Goal: Information Seeking & Learning: Learn about a topic

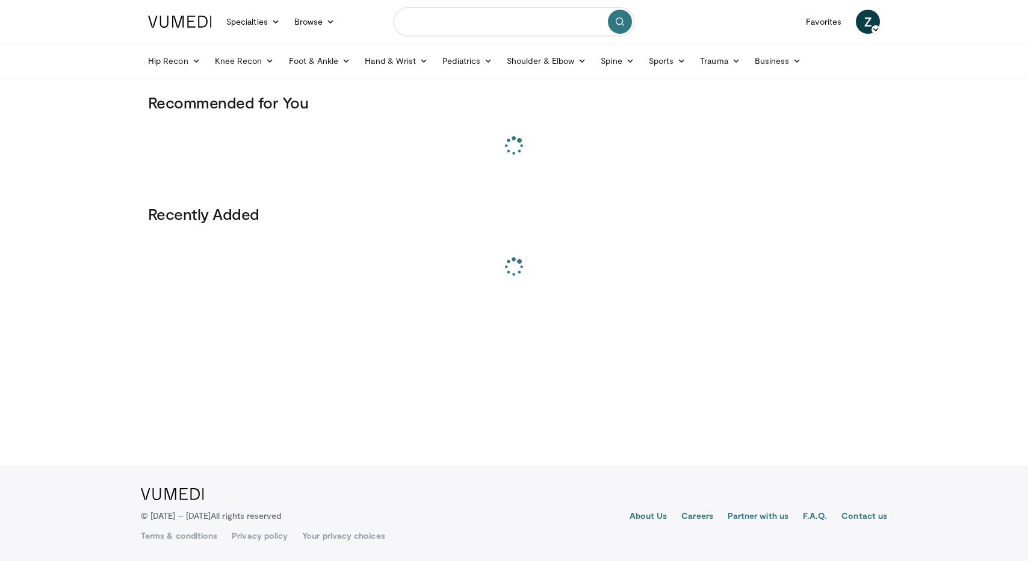
click at [496, 30] on input "Search topics, interventions" at bounding box center [514, 21] width 241 height 29
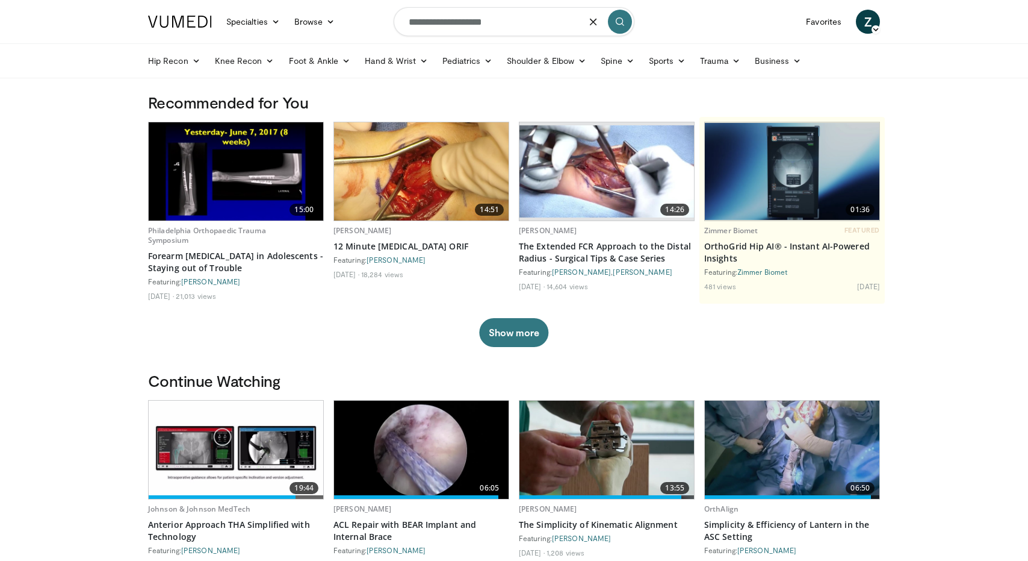
type input "**********"
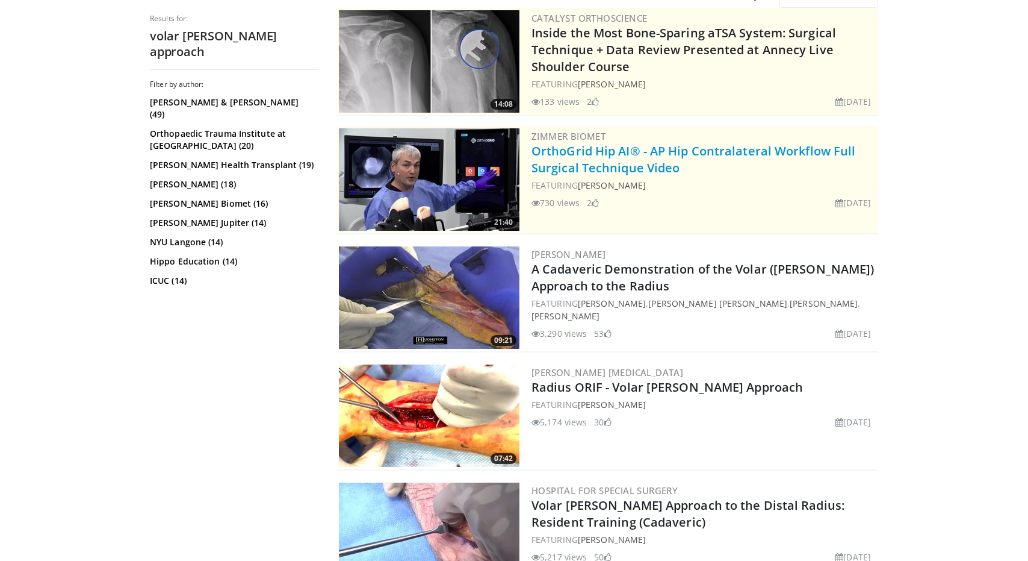
scroll to position [126, 0]
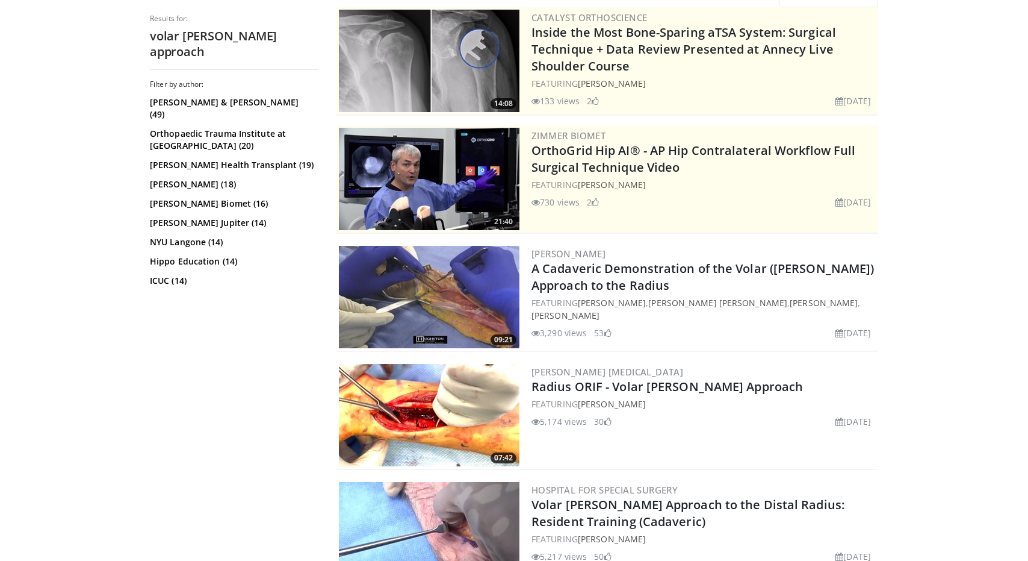
click at [431, 286] on img at bounding box center [429, 297] width 181 height 102
click at [387, 429] on img at bounding box center [429, 415] width 181 height 102
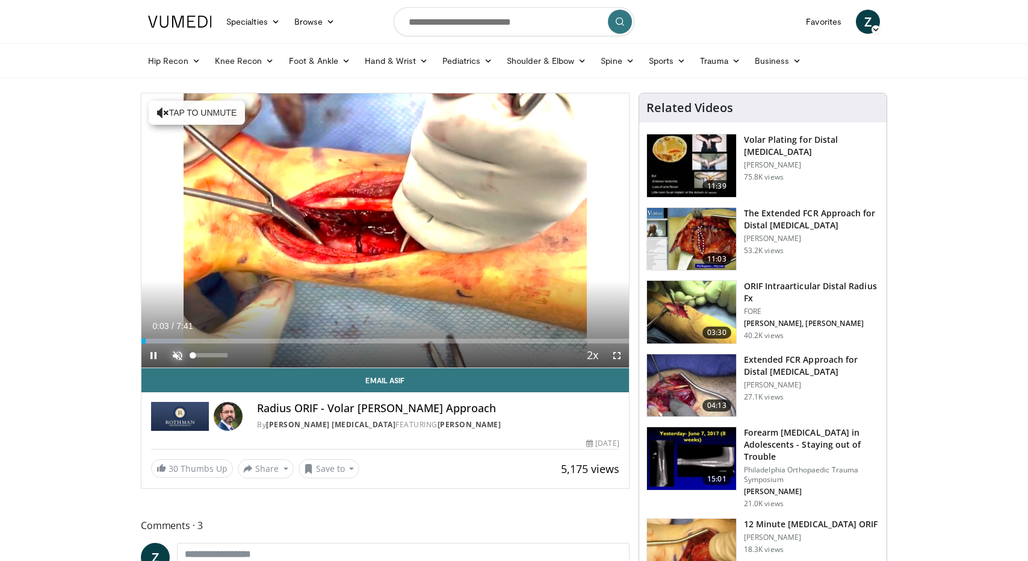
click at [182, 350] on span "Video Player" at bounding box center [178, 355] width 24 height 24
click at [615, 356] on span "Video Player" at bounding box center [617, 355] width 24 height 24
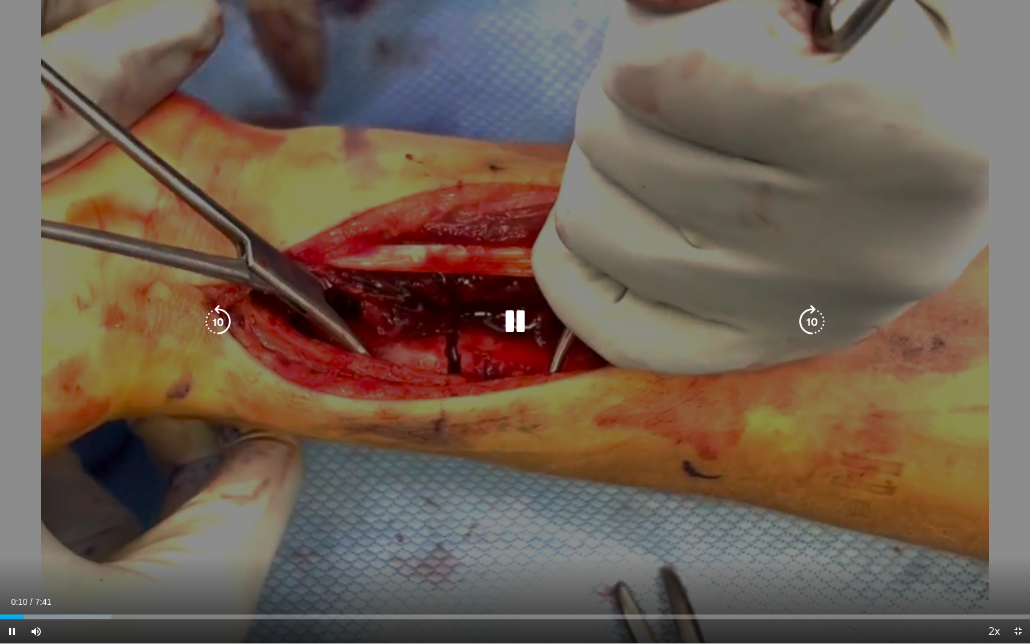
click at [515, 321] on icon "Video Player" at bounding box center [515, 322] width 34 height 34
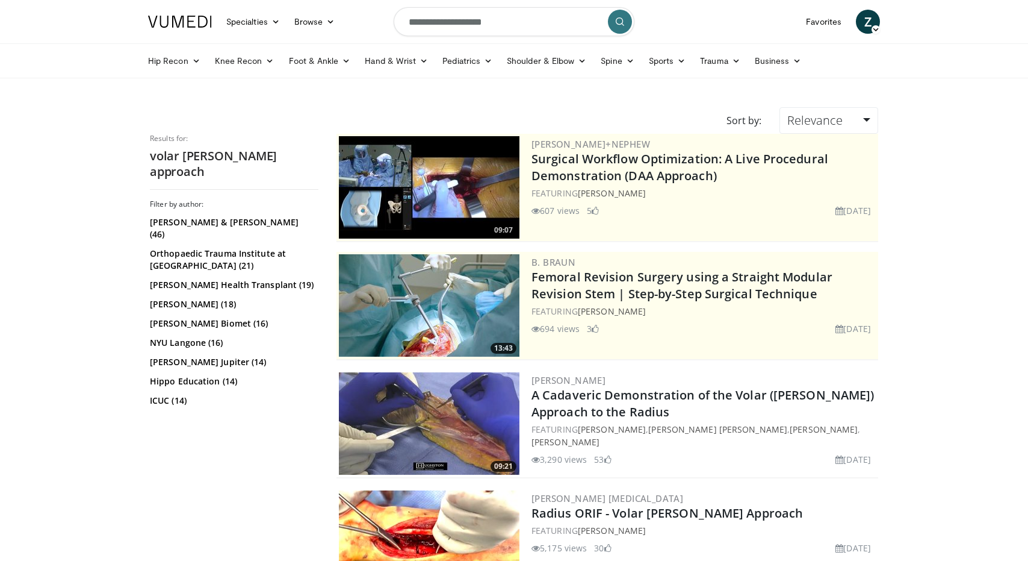
scroll to position [126, 0]
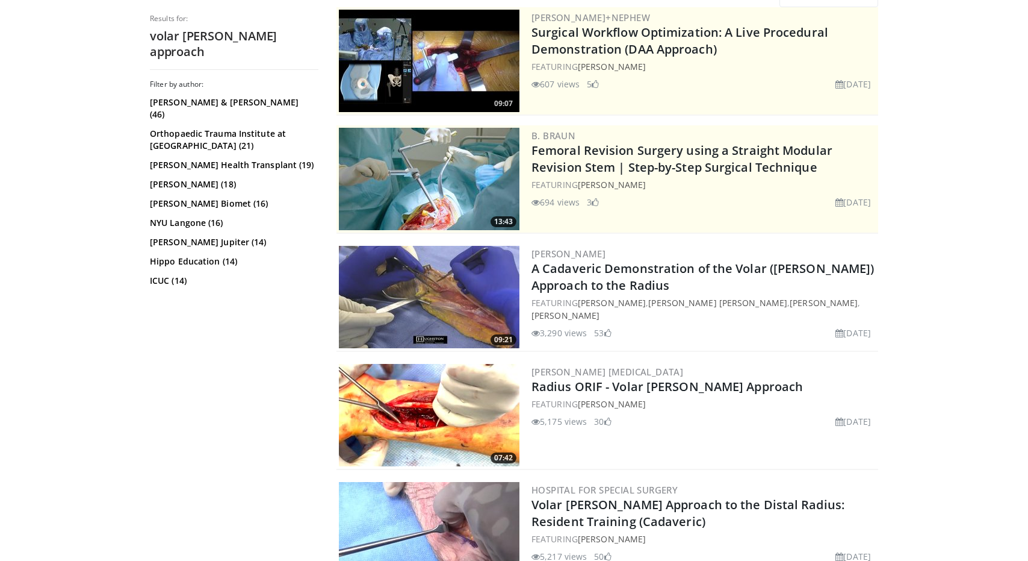
click at [436, 298] on img at bounding box center [429, 297] width 181 height 102
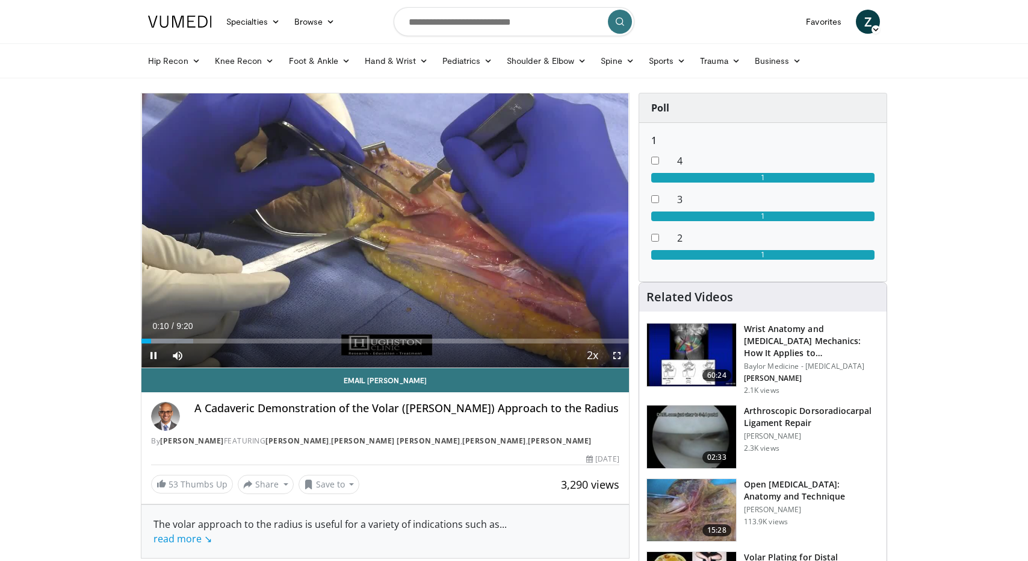
click at [620, 353] on span "Video Player" at bounding box center [617, 355] width 24 height 24
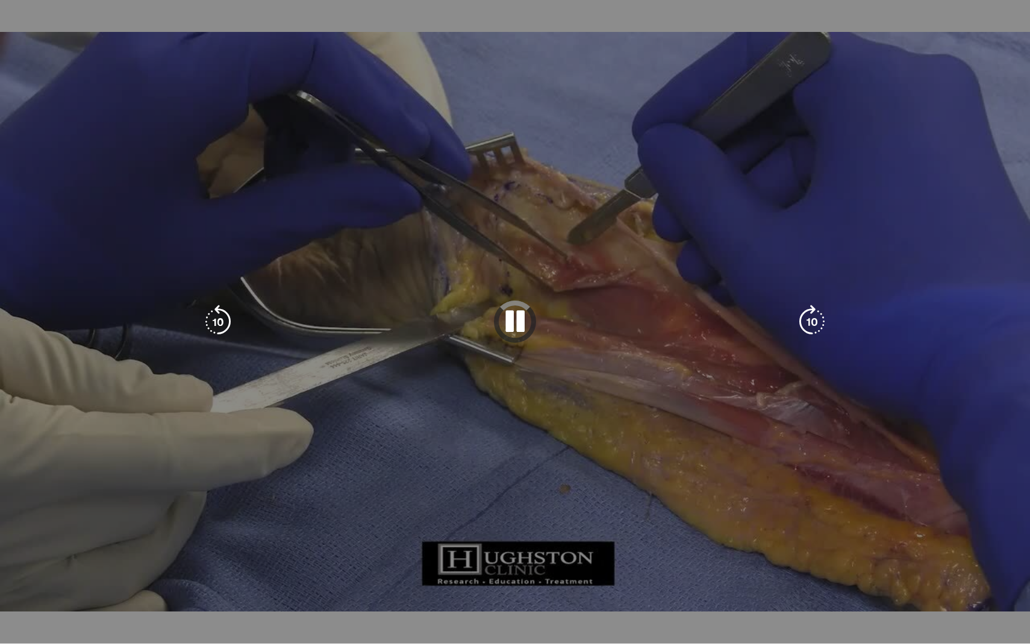
click at [510, 320] on icon "Video Player" at bounding box center [515, 322] width 34 height 34
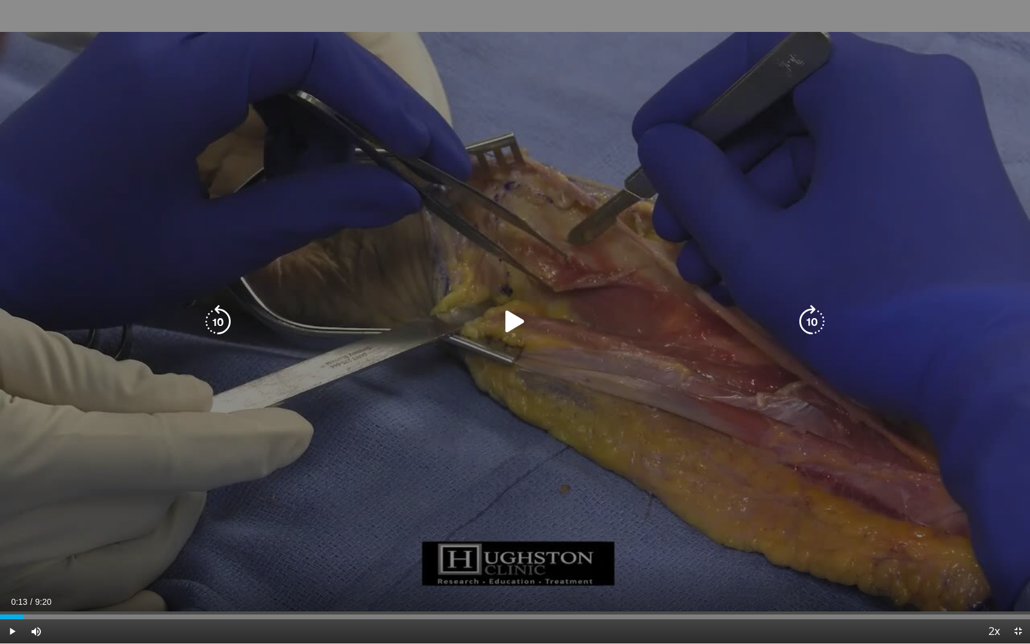
click at [510, 320] on icon "Video Player" at bounding box center [515, 322] width 34 height 34
